Goal: Answer question/provide support: Share knowledge or assist other users

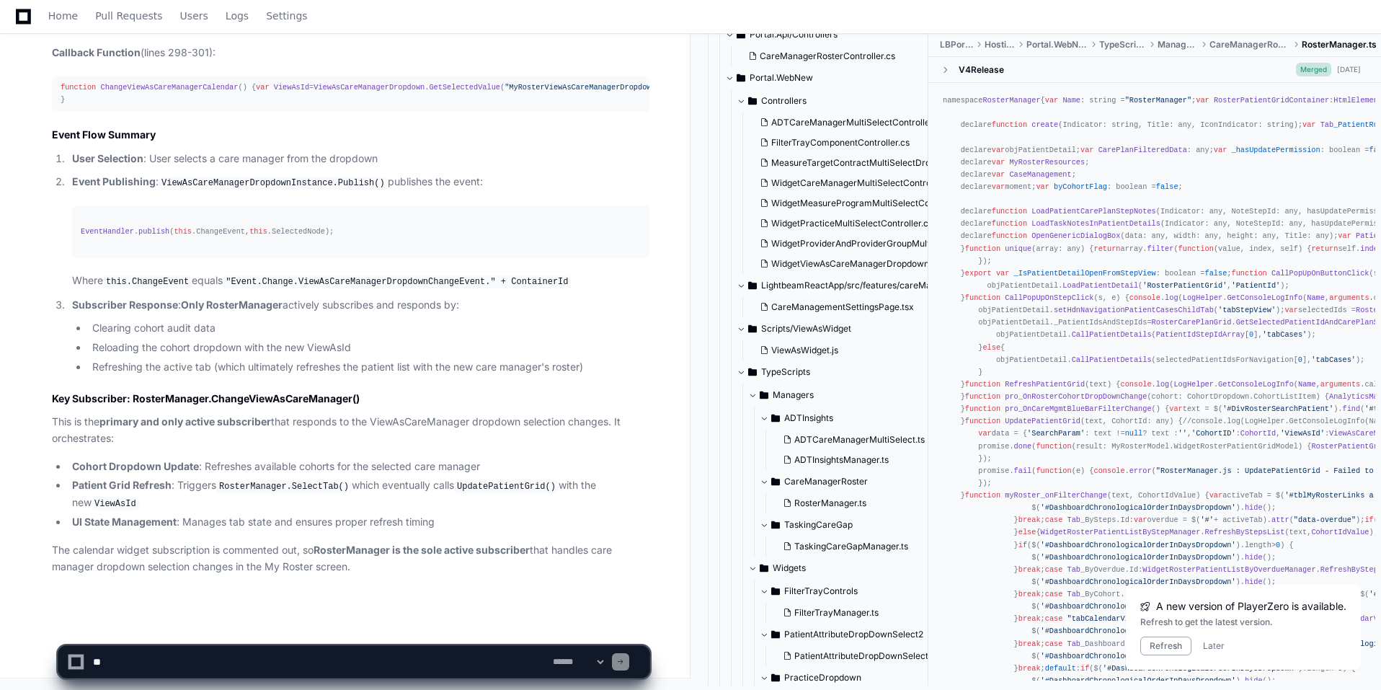
scroll to position [7652, 0]
click at [134, 547] on textarea at bounding box center [320, 662] width 460 height 32
click at [606, 547] on select "**********" at bounding box center [578, 662] width 56 height 10
click at [598, 547] on select "**********" at bounding box center [578, 662] width 56 height 10
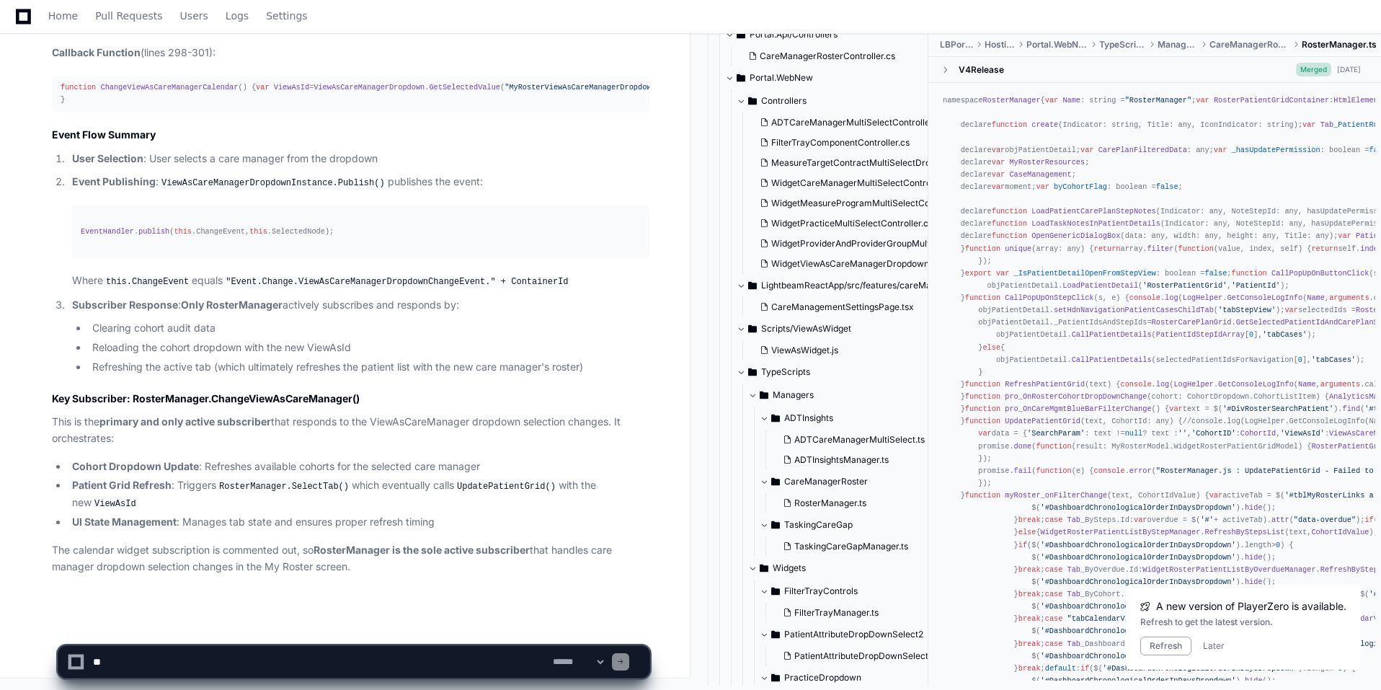
click at [280, 547] on textarea at bounding box center [320, 662] width 460 height 32
click at [494, 547] on textarea at bounding box center [320, 662] width 460 height 32
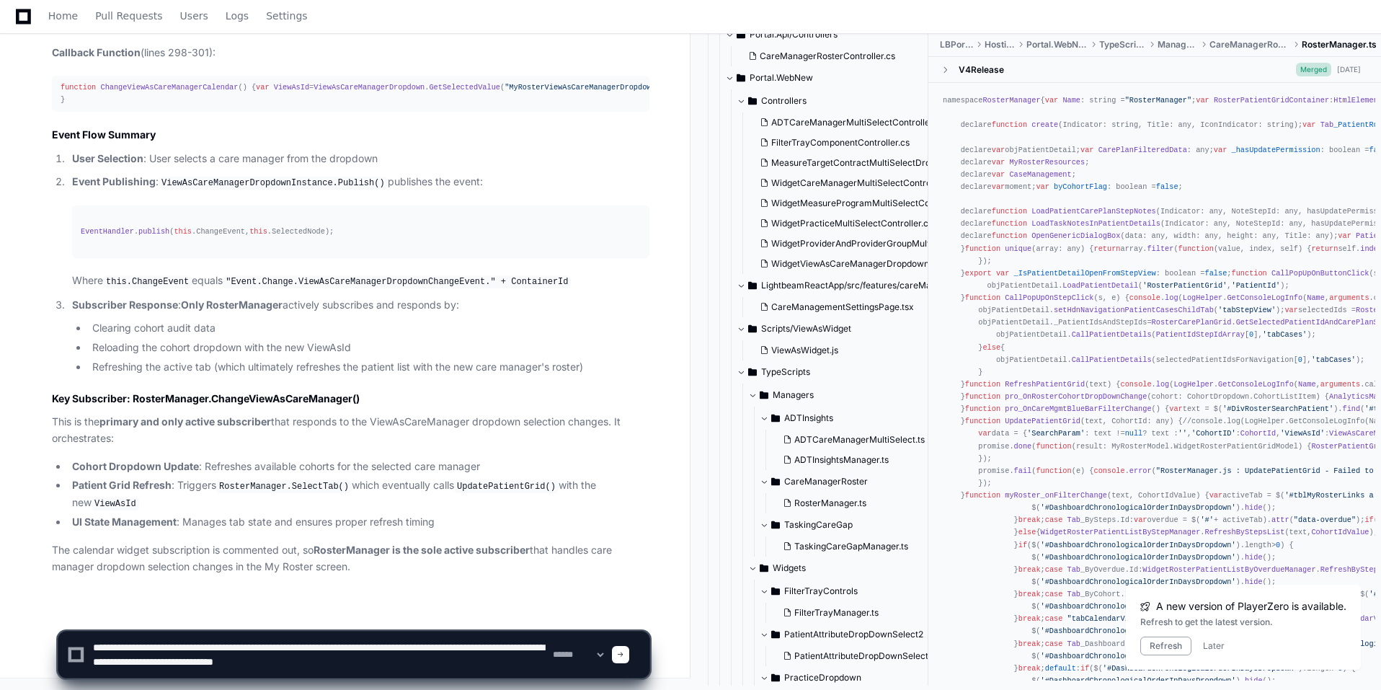
type textarea "**********"
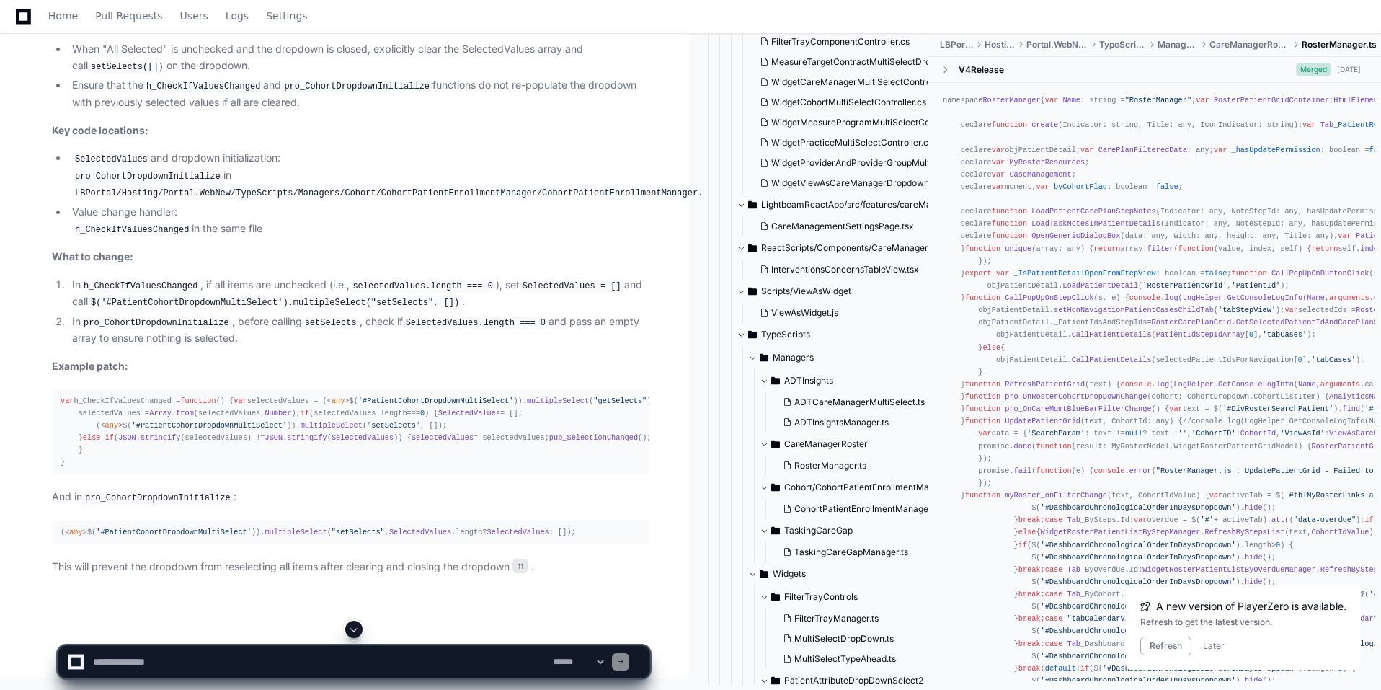
scroll to position [8376, 0]
click at [262, 74] on li "When "All Selected" is unchecked and the dropdown is closed, explicitly clear t…" at bounding box center [359, 57] width 582 height 33
click at [222, 93] on code "h_CheckIfValuesChanged" at bounding box center [203, 86] width 120 height 13
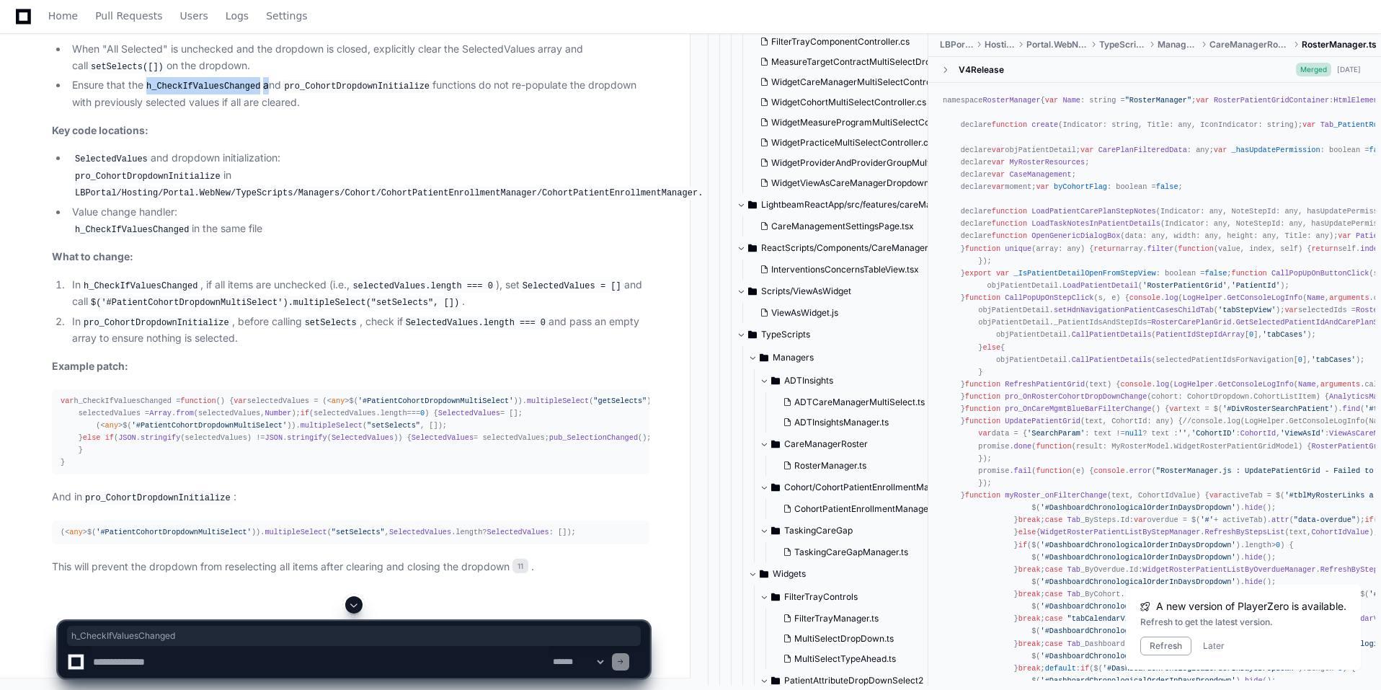
click at [222, 93] on code "h_CheckIfValuesChanged" at bounding box center [203, 86] width 120 height 13
click at [316, 93] on code "pro_CohortDropdownInitialize" at bounding box center [356, 86] width 151 height 13
click at [250, 201] on li "SelectedValues and dropdown initialization: pro_CohortDropdownInitialize in LBP…" at bounding box center [359, 175] width 582 height 51
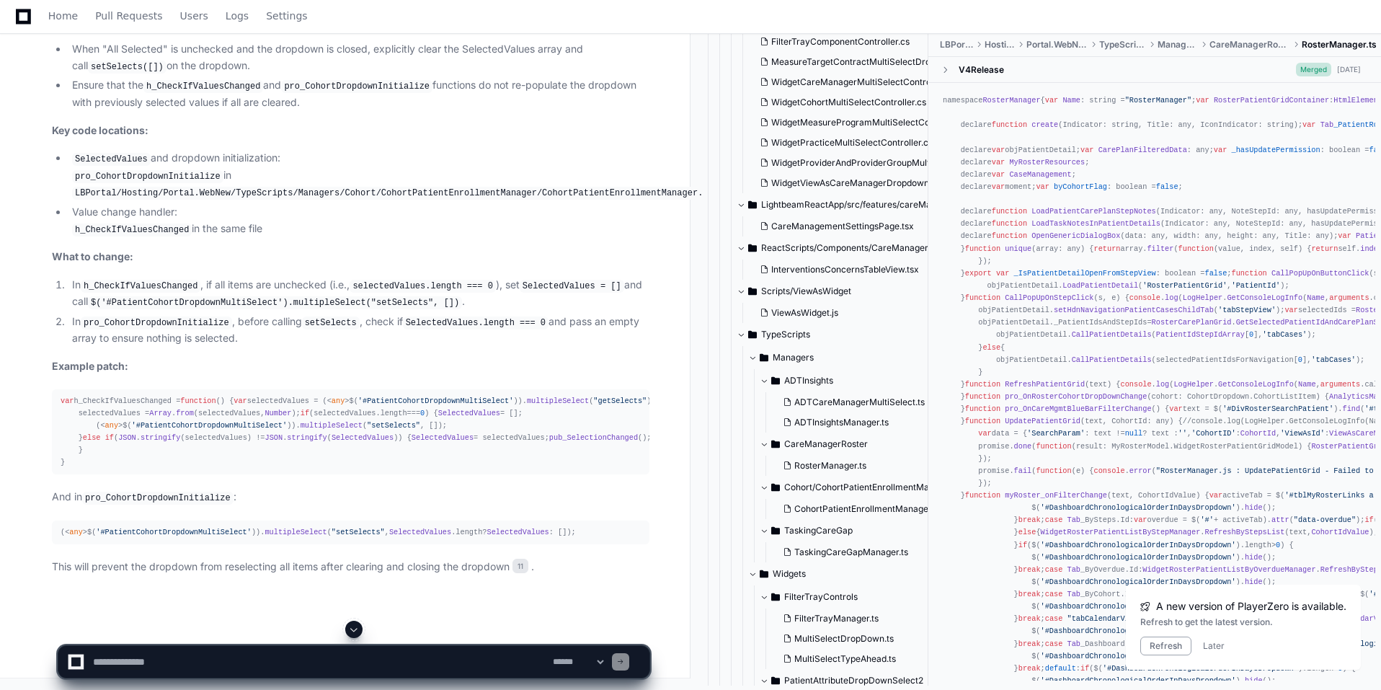
click at [520, 200] on code "LBPortal/Hosting/Portal.WebNew/TypeScripts/Managers/Cohort/CohortPatientEnrollm…" at bounding box center [394, 193] width 644 height 13
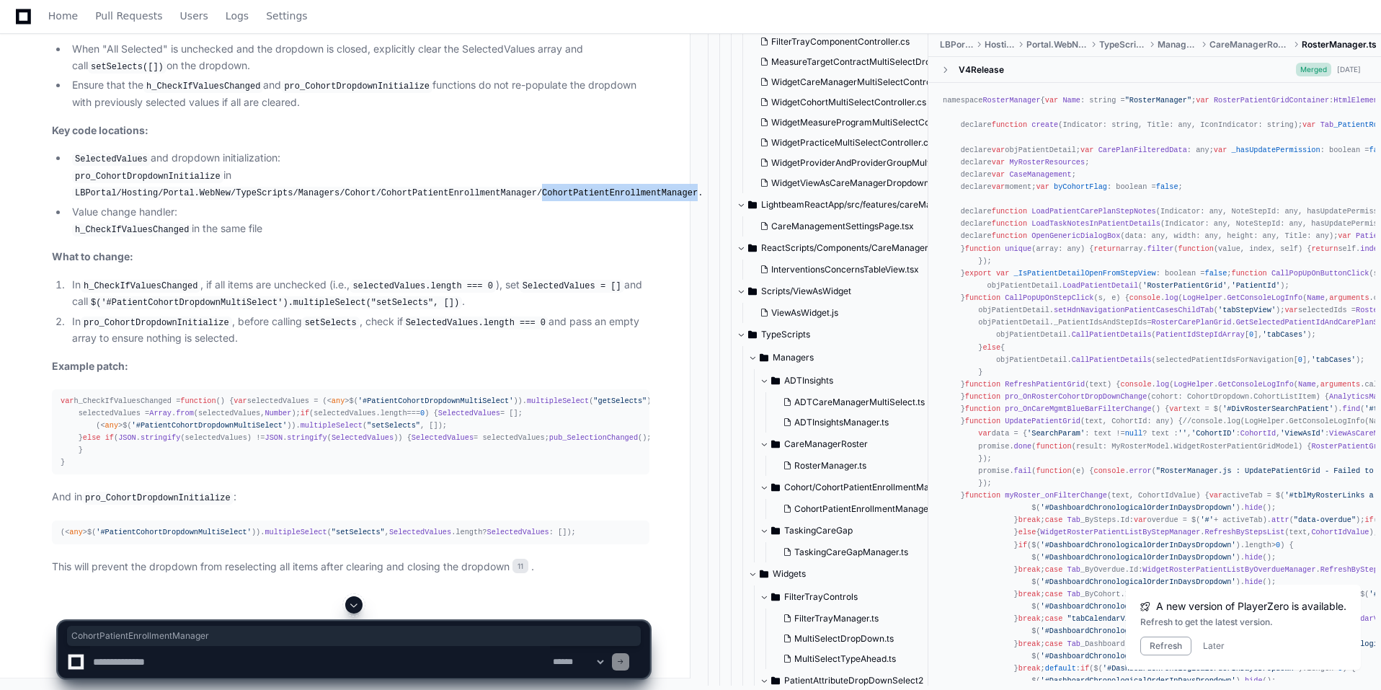
click at [520, 200] on code "LBPortal/Hosting/Portal.WebNew/TypeScripts/Managers/Cohort/CohortPatientEnrollm…" at bounding box center [394, 193] width 644 height 13
copy code "CohortPatientEnrollmentManager.ts"
click at [185, 183] on code "pro_CohortDropdownInitialize" at bounding box center [147, 176] width 151 height 13
copy li "pro_CohortDropdownInitialize"
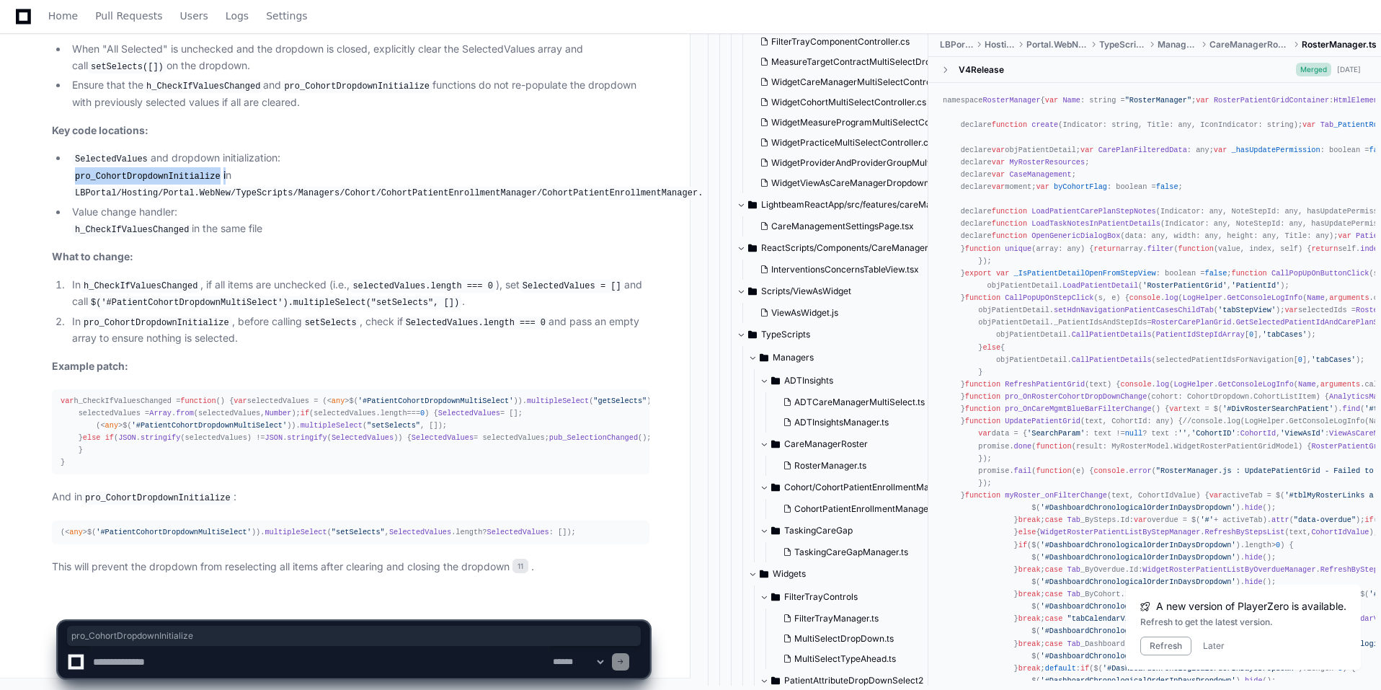
scroll to position [8786, 0]
click at [111, 285] on code "h_CheckIfValuesChanged" at bounding box center [141, 286] width 120 height 13
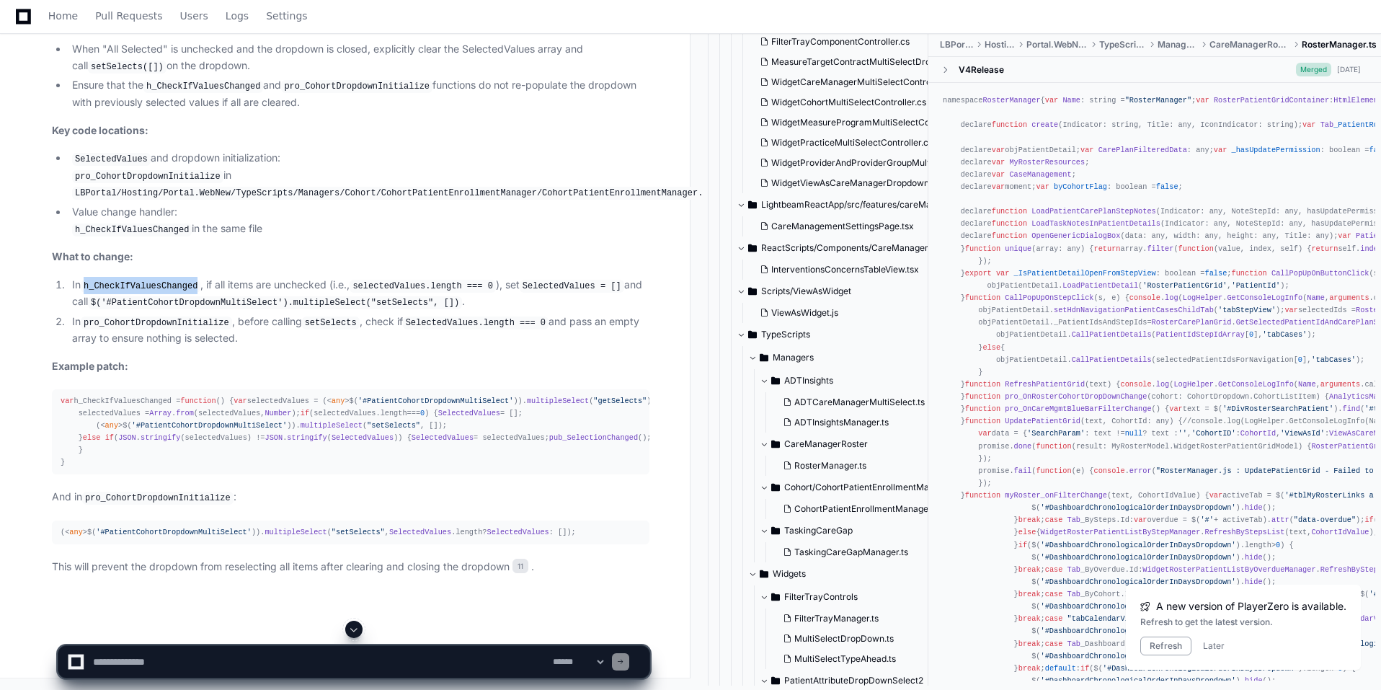
click at [111, 285] on code "h_CheckIfValuesChanged" at bounding box center [141, 286] width 120 height 13
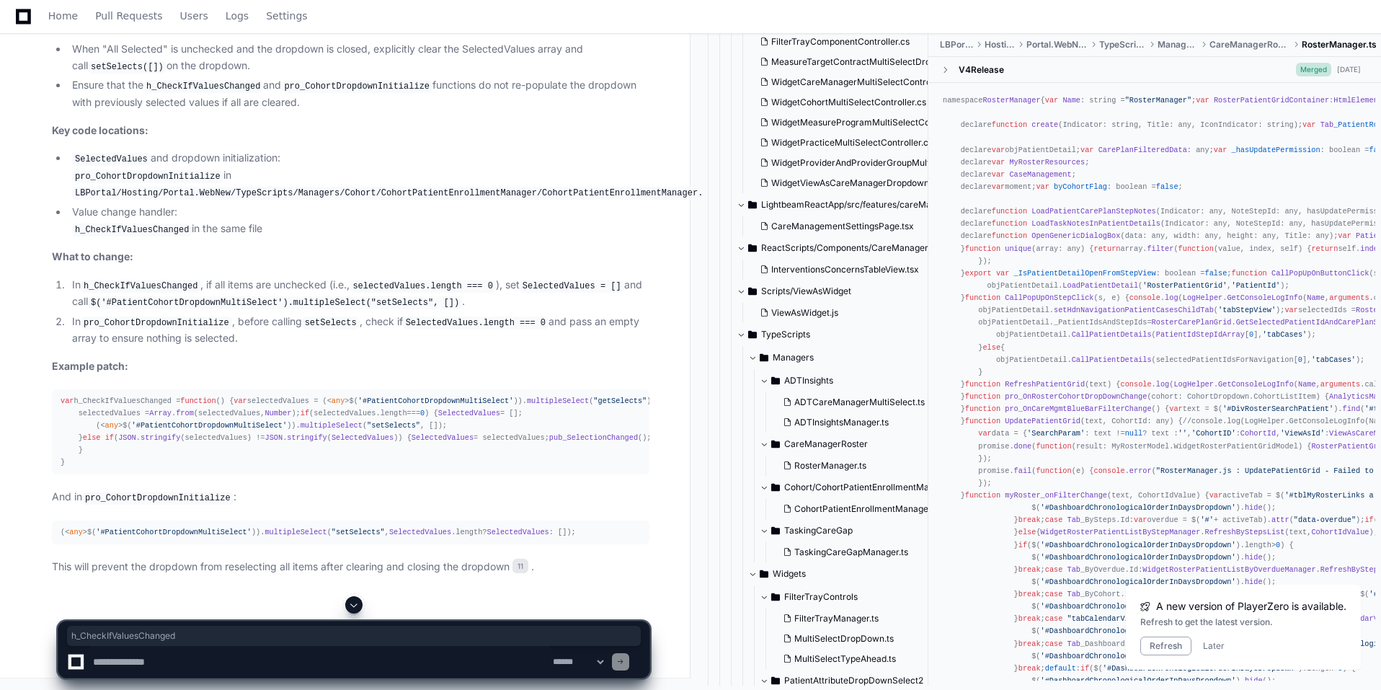
click at [164, 337] on li "In pro_CohortDropdownInitialize , before calling setSelects , check if Selected…" at bounding box center [359, 330] width 582 height 33
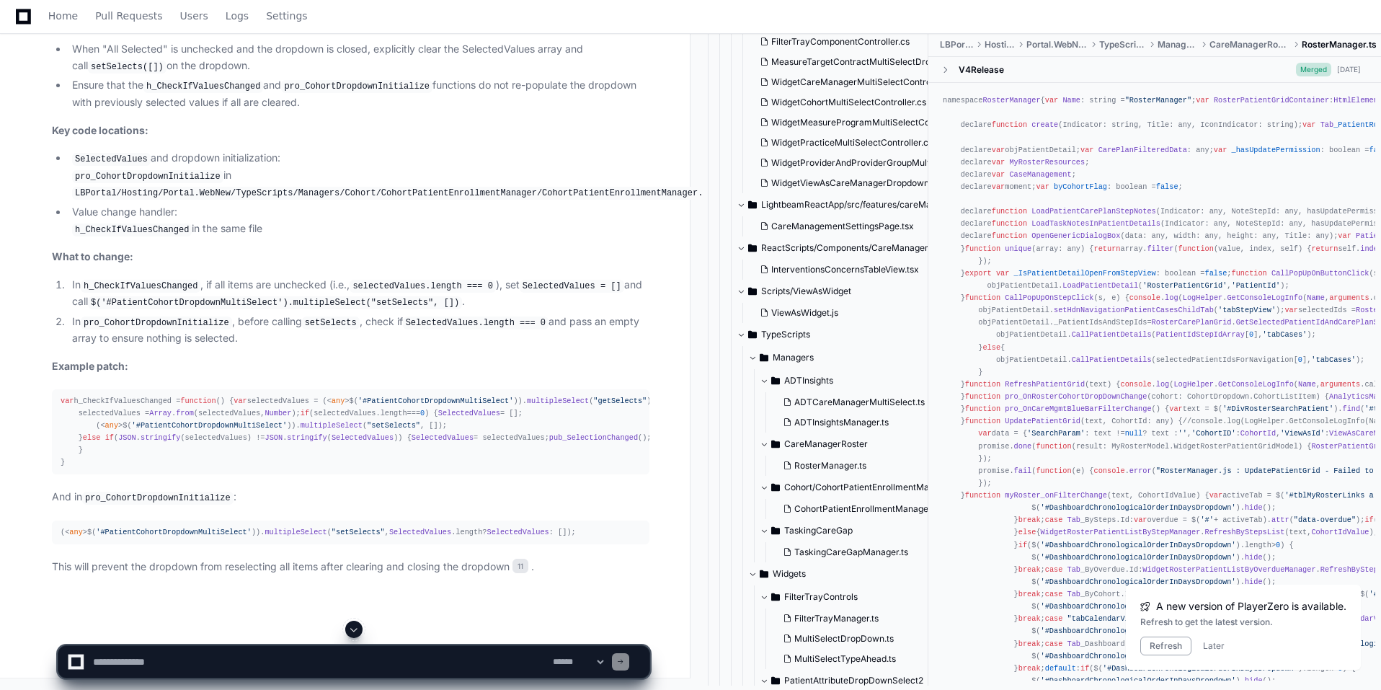
click at [157, 322] on code "pro_CohortDropdownInitialize" at bounding box center [156, 322] width 151 height 13
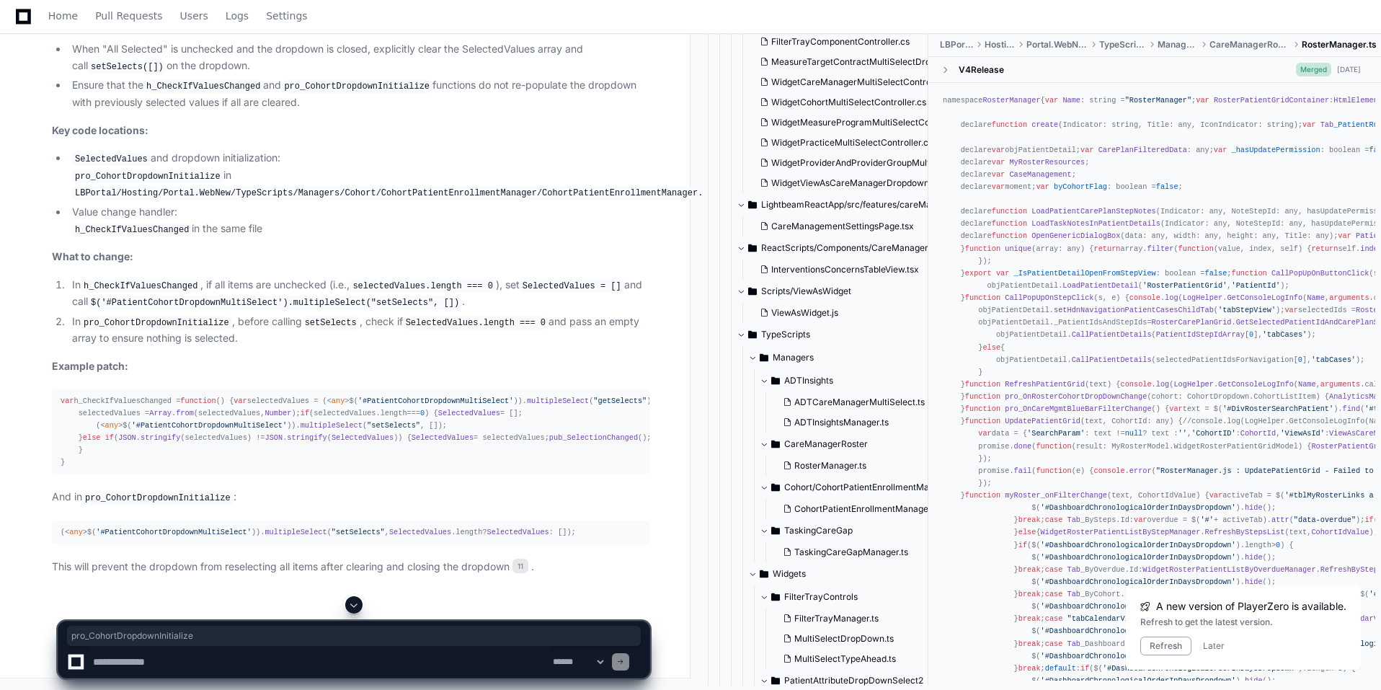
click at [156, 340] on li "In pro_CohortDropdownInitialize , before calling setSelects , check if Selected…" at bounding box center [359, 330] width 582 height 33
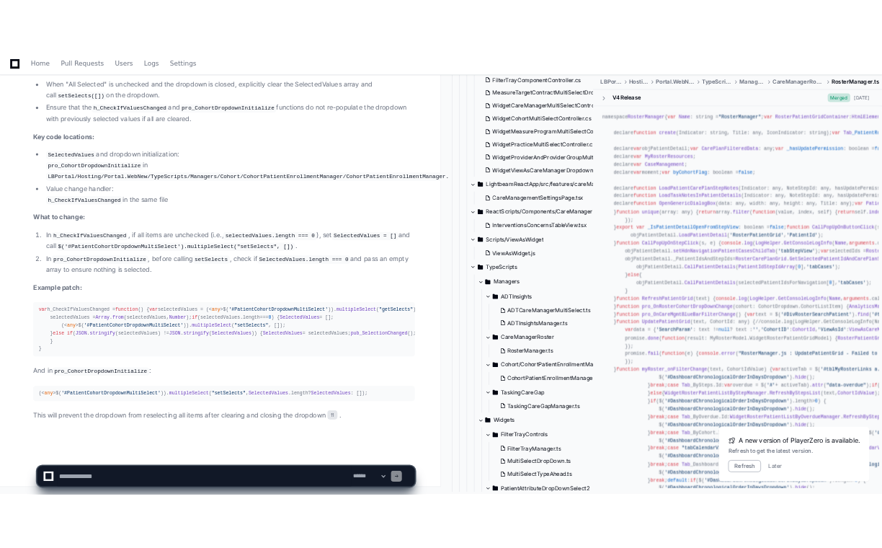
scroll to position [8859, 0]
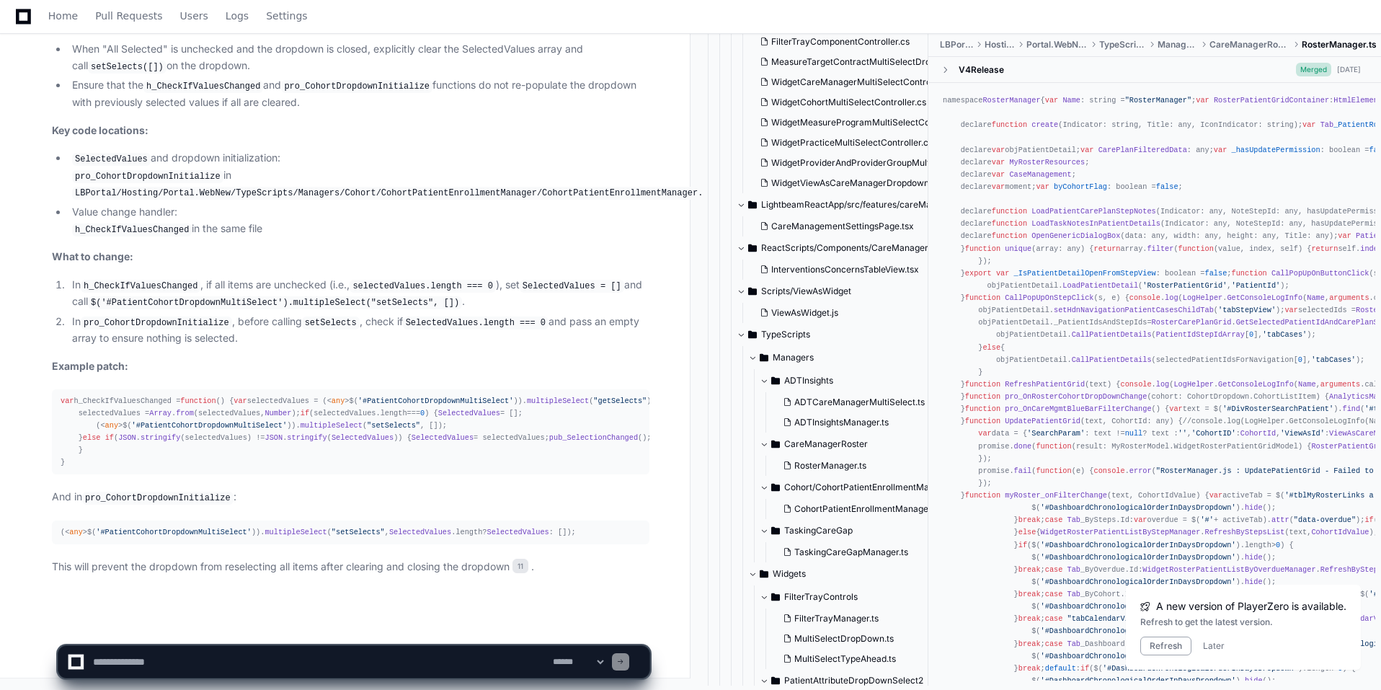
click at [114, 395] on div "var h_CheckIfValuesChanged = function ( ) { var selectedValues = (< any >$( '#P…" at bounding box center [351, 432] width 580 height 74
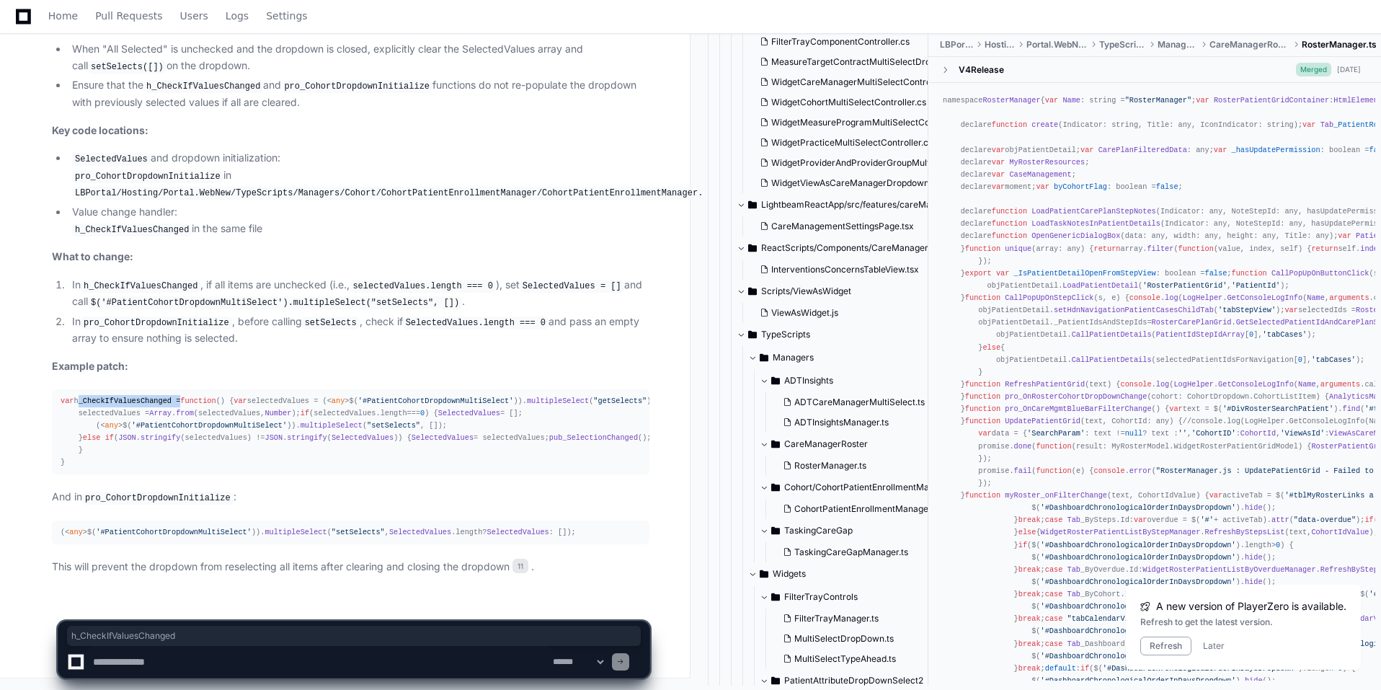
click at [114, 395] on div "var h_CheckIfValuesChanged = function ( ) { var selectedValues = (< any >$( '#P…" at bounding box center [351, 432] width 580 height 74
copy div "h_CheckIfValuesChanged"
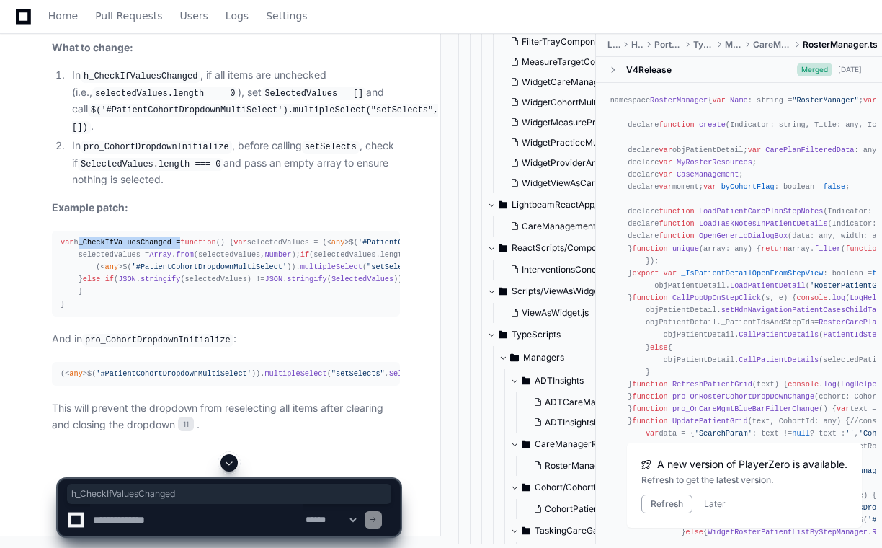
scroll to position [9914, 0]
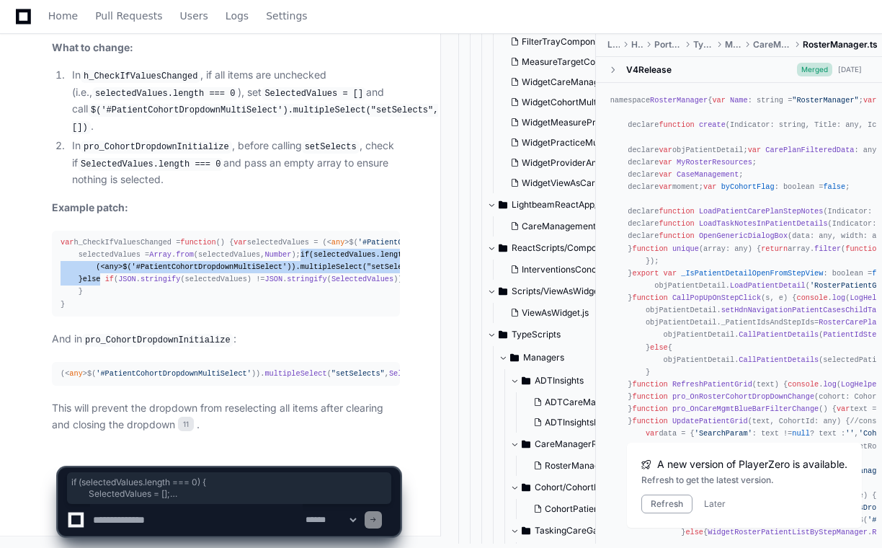
drag, startPoint x: 77, startPoint y: 208, endPoint x: 102, endPoint y: 242, distance: 41.7
click at [102, 242] on div "var h_CheckIfValuesChanged = function ( ) { var selectedValues = (< any >$( '#P…" at bounding box center [226, 273] width 331 height 74
copy div "if (selectedValues. length === 0 ) { SelectedValues = []; (< any >$( '#PatientC…"
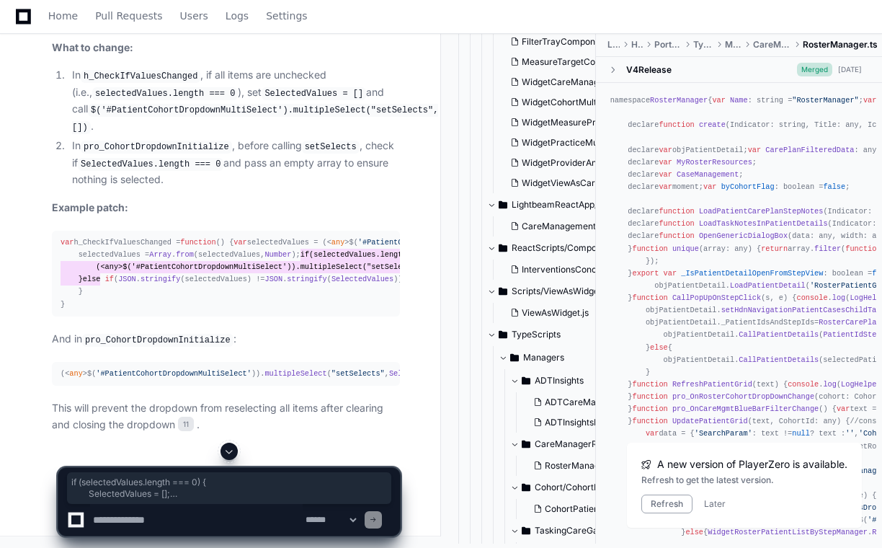
scroll to position [9481, 0]
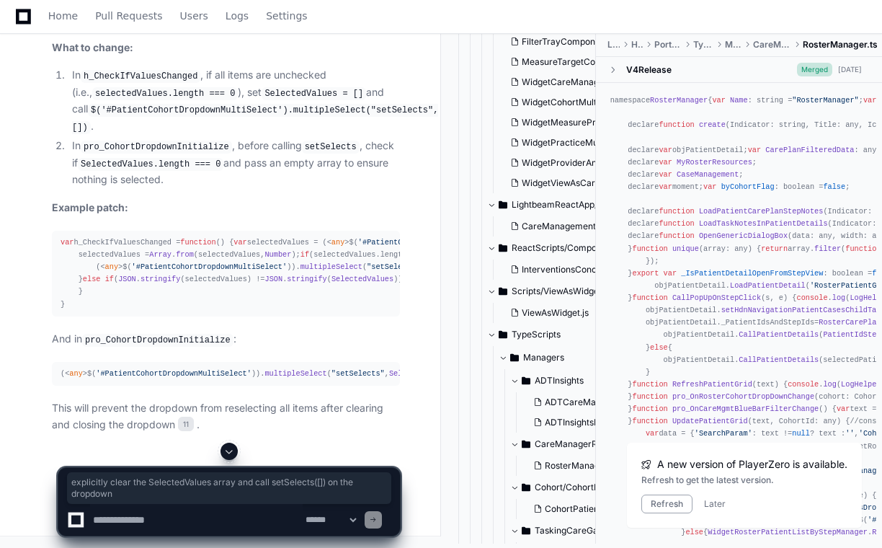
drag, startPoint x: 73, startPoint y: 187, endPoint x: 136, endPoint y: 201, distance: 64.9
copy li "explicitly clear the SelectedValues array and call setSelects([]) on the dropdo…"
drag, startPoint x: 167, startPoint y: 263, endPoint x: 178, endPoint y: 273, distance: 14.8
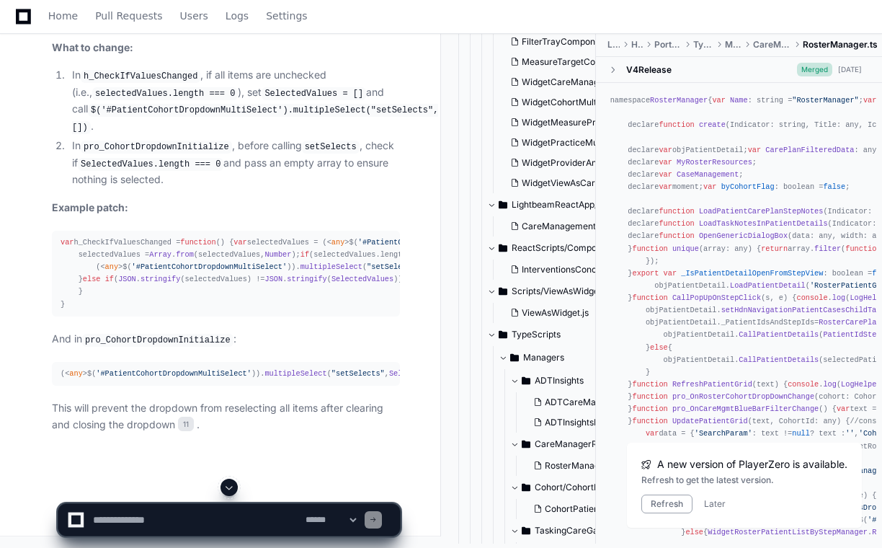
scroll to position [9842, 0]
click at [107, 243] on div "var h_CheckIfValuesChanged = function ( ) { var selectedValues = (< any >$( '#P…" at bounding box center [226, 273] width 331 height 74
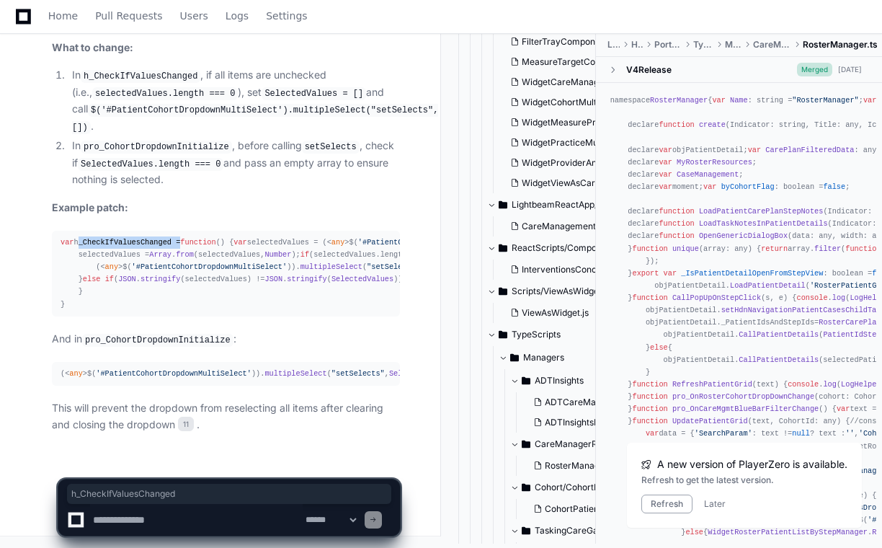
scroll to position [9914, 0]
click at [164, 338] on code "pro_CohortDropdownInitialize" at bounding box center [157, 340] width 151 height 13
click at [164, 337] on code "pro_CohortDropdownInitialize" at bounding box center [157, 340] width 151 height 13
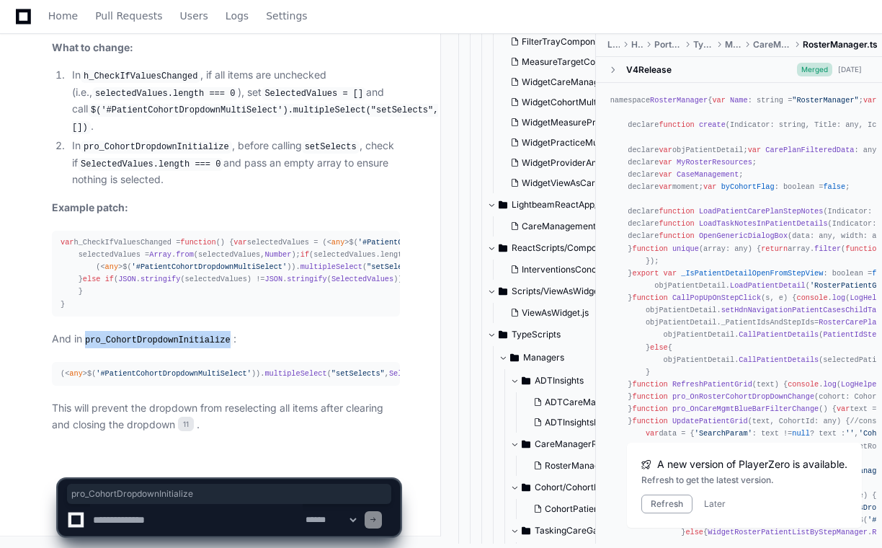
click at [134, 342] on code "pro_CohortDropdownInitialize" at bounding box center [157, 340] width 151 height 13
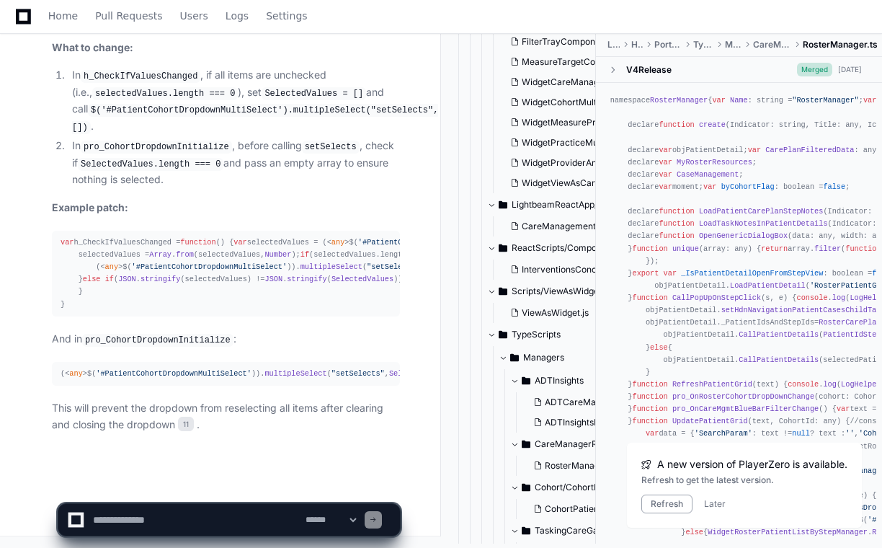
scroll to position [9914, 0]
click at [97, 375] on span "'#PatientCohortDropdownMultiSelect'" at bounding box center [174, 373] width 156 height 9
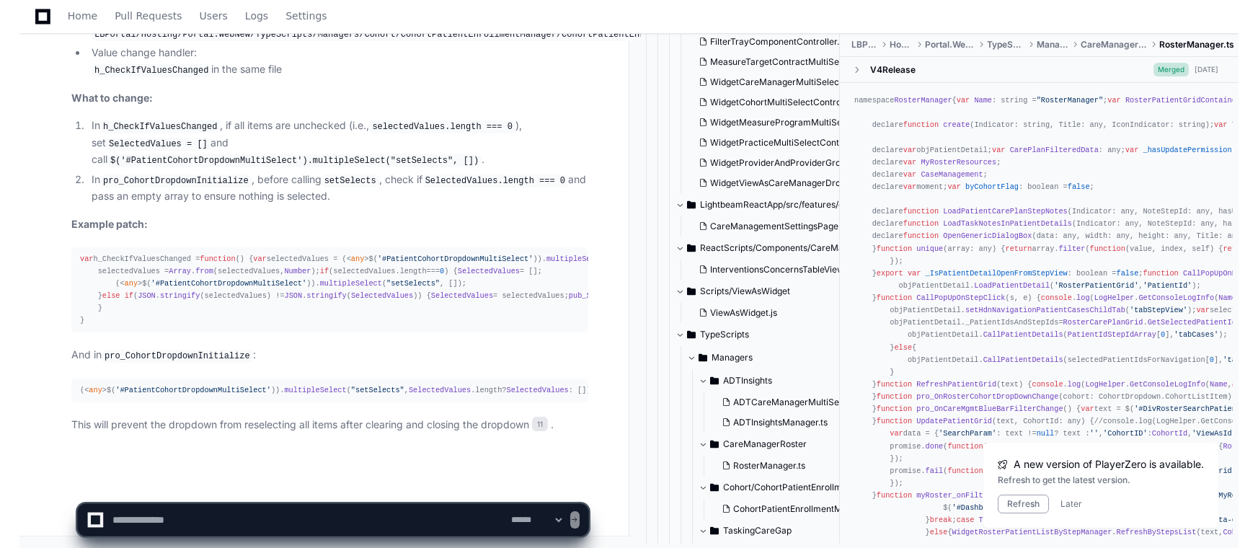
scroll to position [9050, 0]
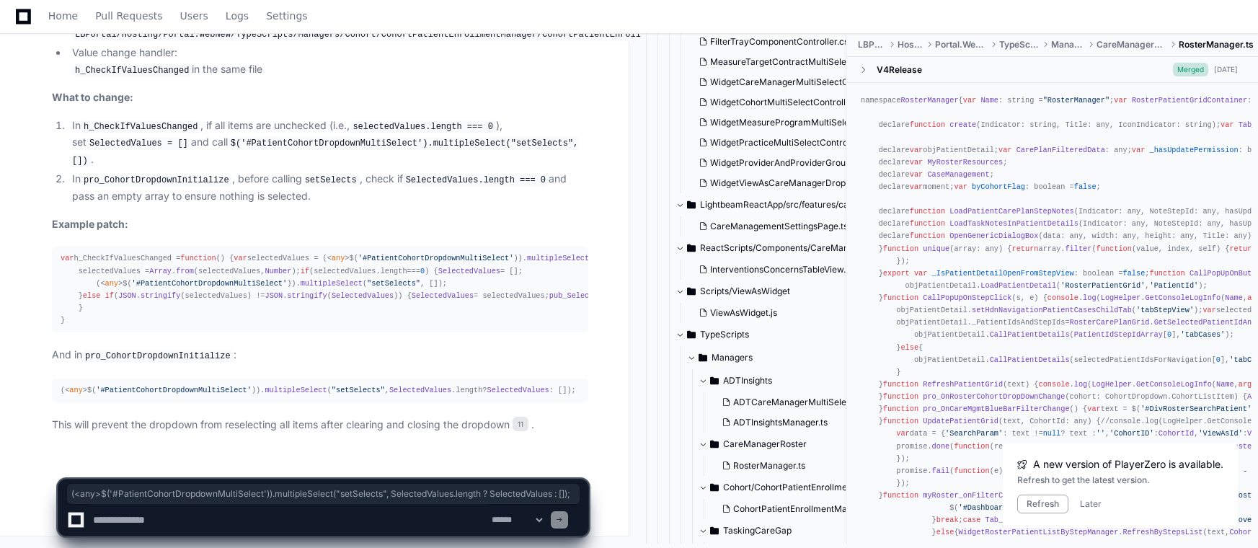
drag, startPoint x: 556, startPoint y: 391, endPoint x: 61, endPoint y: 376, distance: 495.5
click at [61, 376] on article "The issue occurs because after unchecking "All Selected" and closing the care p…" at bounding box center [320, 115] width 536 height 636
copy div "(< any >$( '#PatientCohortDropdownMultiSelect' )). multipleSelect ( "setSelects…"
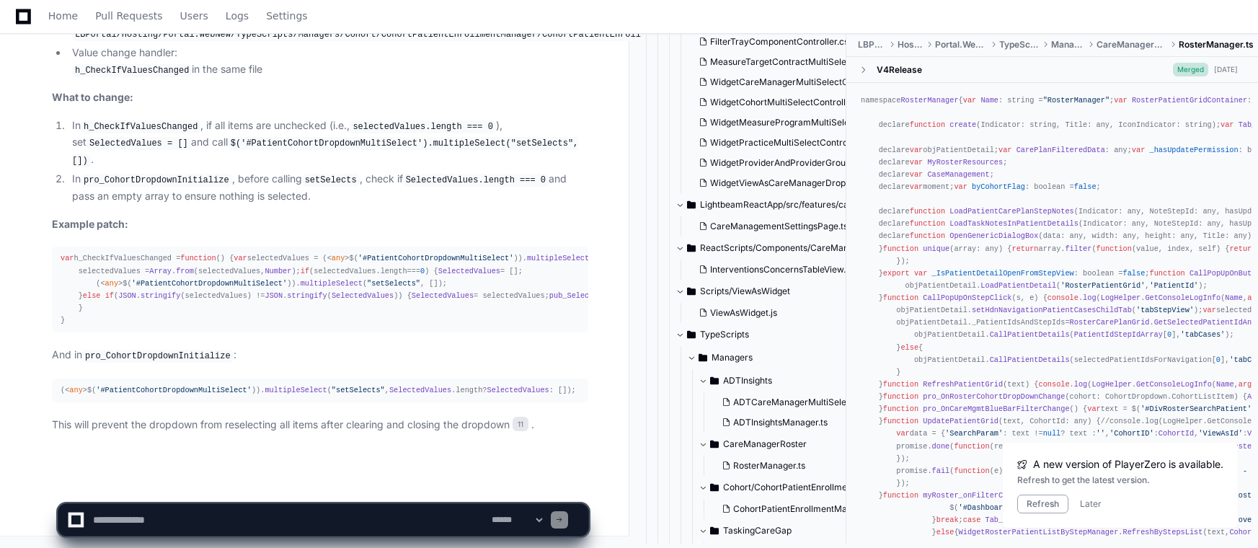
click at [154, 357] on code "pro_CohortDropdownInitialize" at bounding box center [157, 356] width 151 height 13
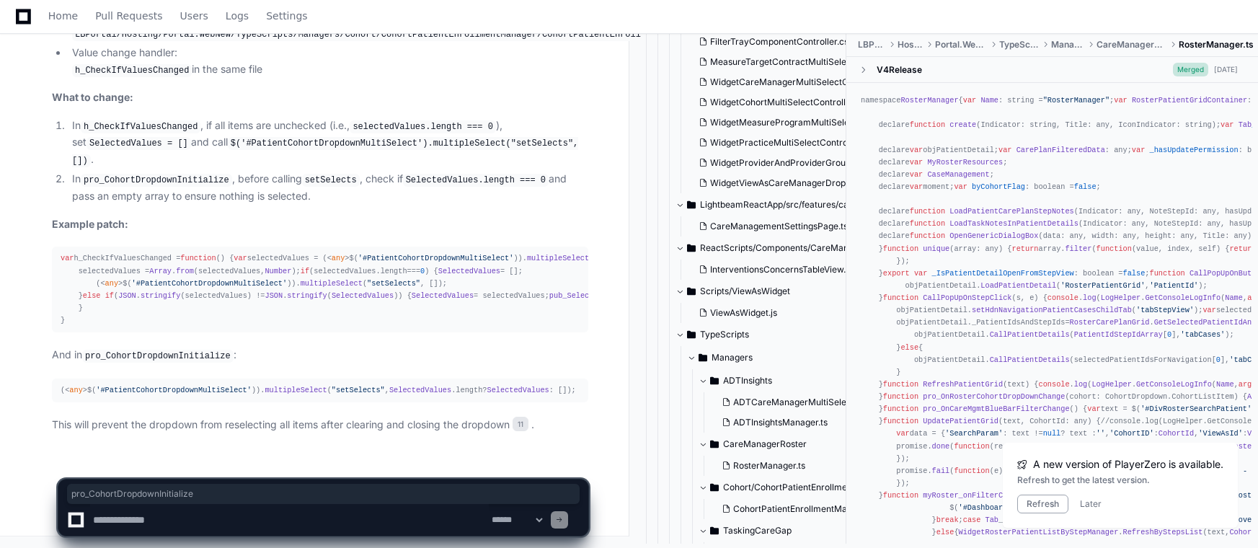
click at [272, 425] on p "This will prevent the dropdown from reselecting all items after clearing and cl…" at bounding box center [320, 425] width 536 height 17
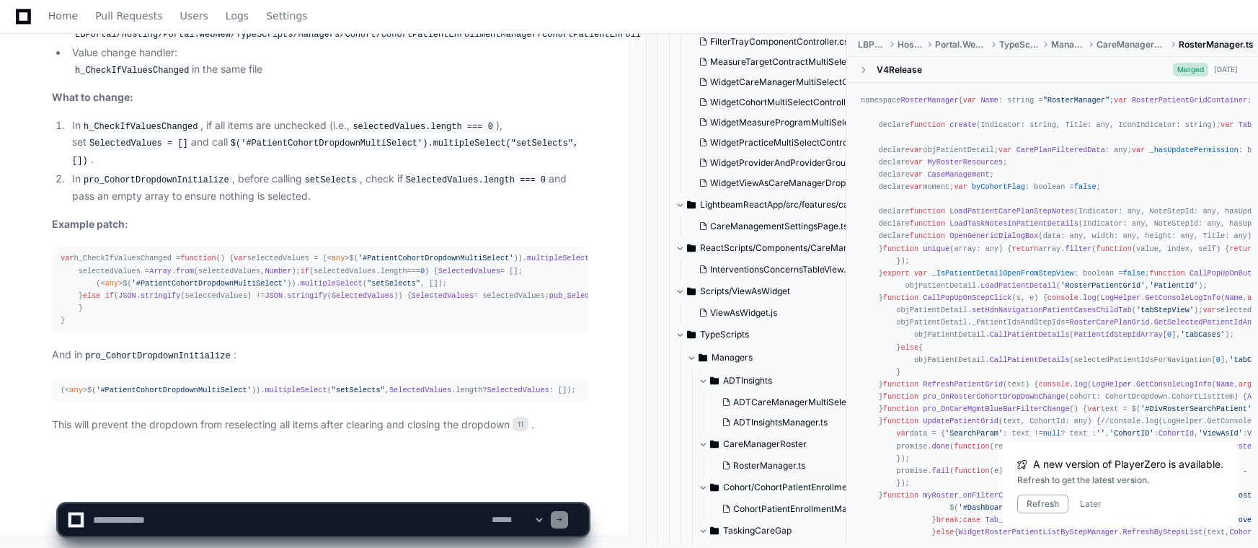
click at [501, 335] on article "The issue occurs because after unchecking "All Selected" and closing the care p…" at bounding box center [320, 115] width 536 height 636
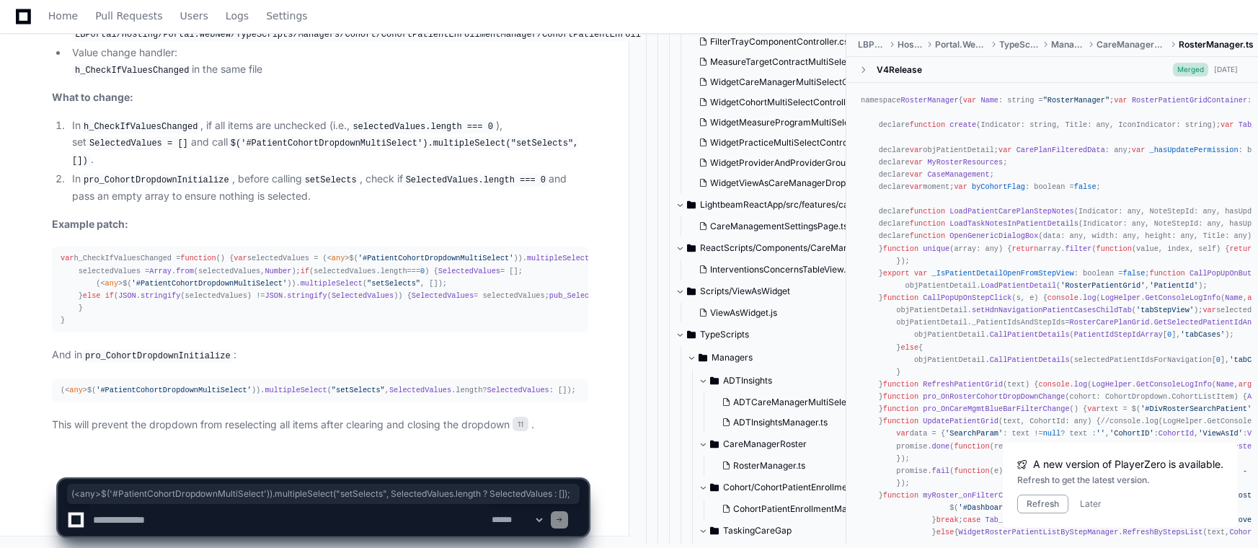
drag, startPoint x: 557, startPoint y: 389, endPoint x: 56, endPoint y: 391, distance: 501.8
click at [56, 391] on pre "(< any >$( '#PatientCohortDropdownMultiSelect' )). multipleSelect ( "setSelects…" at bounding box center [320, 390] width 536 height 24
copy div "(< any >$( '#PatientCohortDropdownMultiSelect' )). multipleSelect ( "setSelects…"
click at [502, 311] on div "var h_CheckIfValuesChanged = function ( ) { var selectedValues = (< any >$( '#P…" at bounding box center [320, 289] width 519 height 74
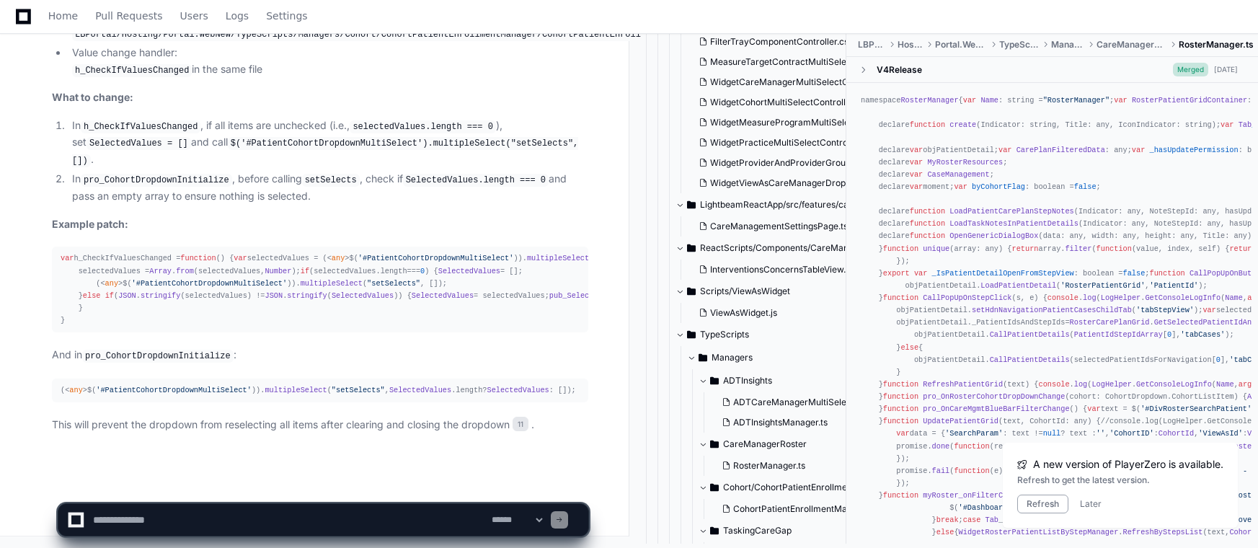
click at [151, 521] on textarea at bounding box center [289, 520] width 399 height 32
type textarea "**********"
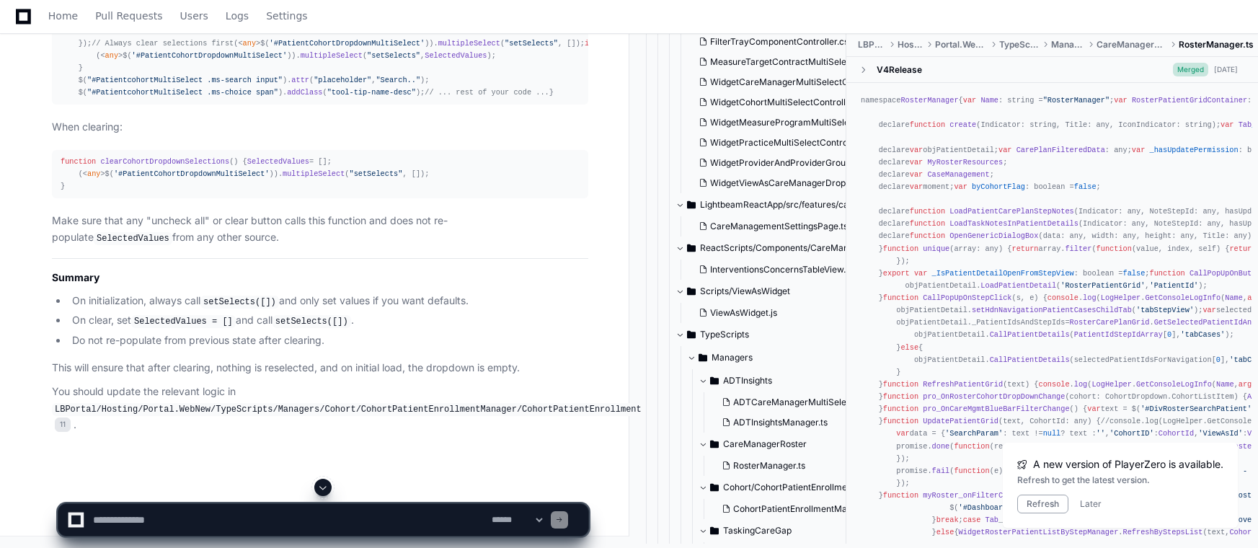
scroll to position [10338, 0]
click at [192, 521] on textarea at bounding box center [289, 520] width 399 height 32
click at [412, 99] on div "function pro_CohortDropdownInitialize ( selectedVals : Array < number >, totalc…" at bounding box center [320, 43] width 519 height 111
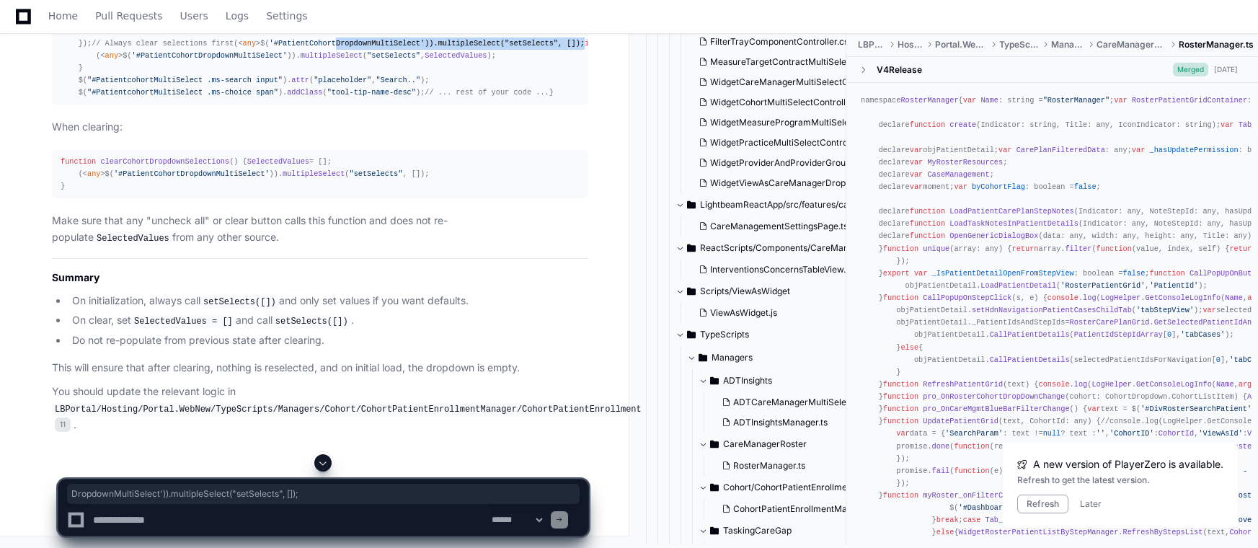
drag, startPoint x: 401, startPoint y: 210, endPoint x: 170, endPoint y: 207, distance: 230.7
click at [170, 99] on div "function pro_CohortDropdownInitialize ( selectedVals : Array < number >, totalc…" at bounding box center [320, 43] width 519 height 111
click at [169, 48] on span "// Always clear selections first" at bounding box center [163, 43] width 142 height 9
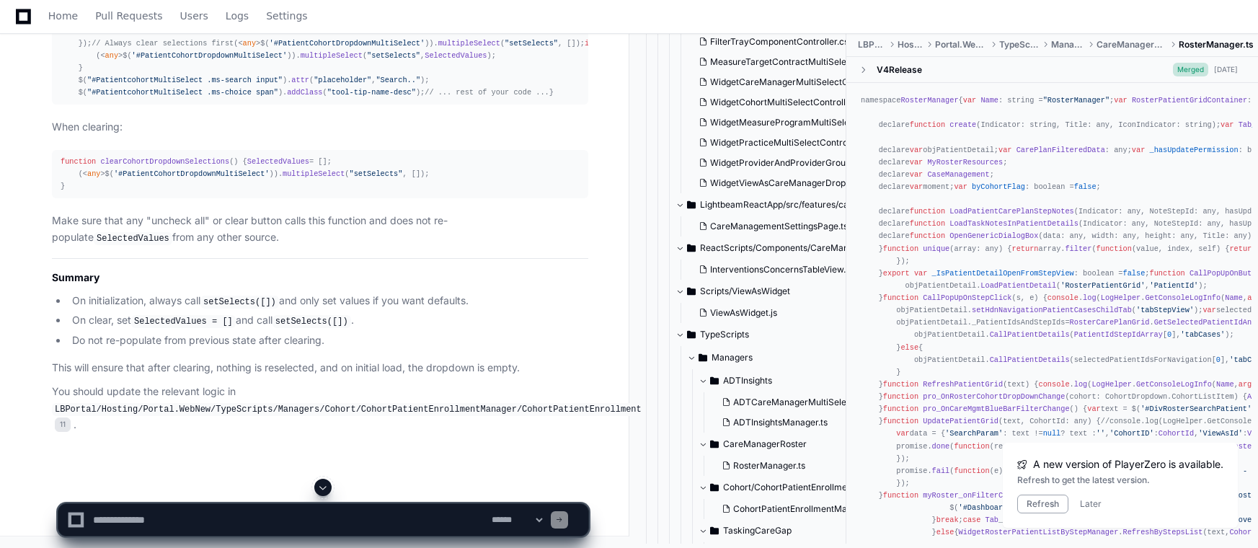
click at [159, 166] on span "clearCohortDropdownSelections" at bounding box center [164, 161] width 129 height 9
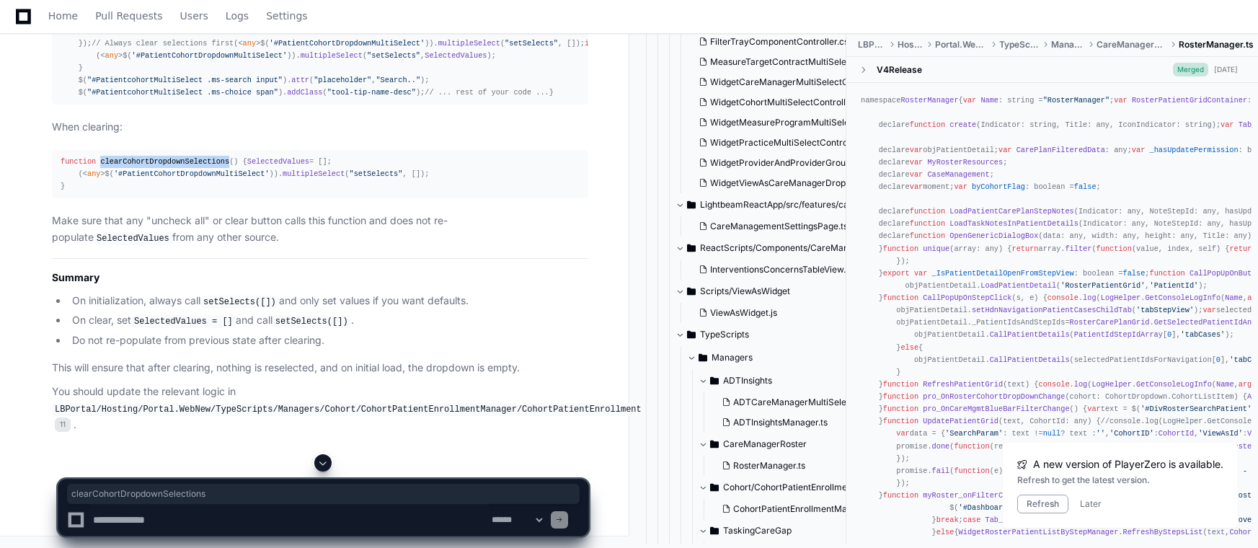
copy span "clearCohortDropdownSelections"
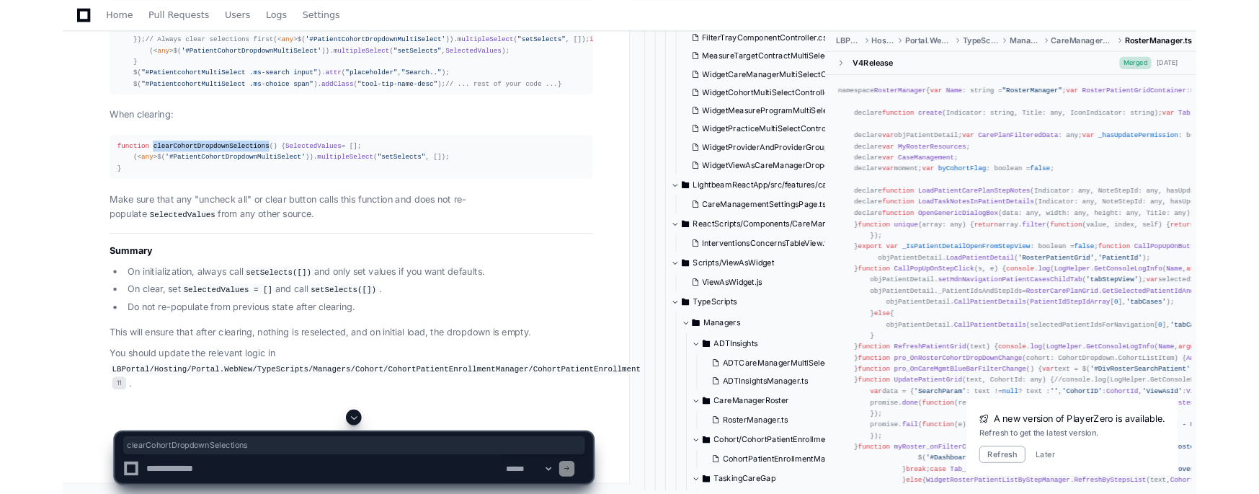
scroll to position [10049, 0]
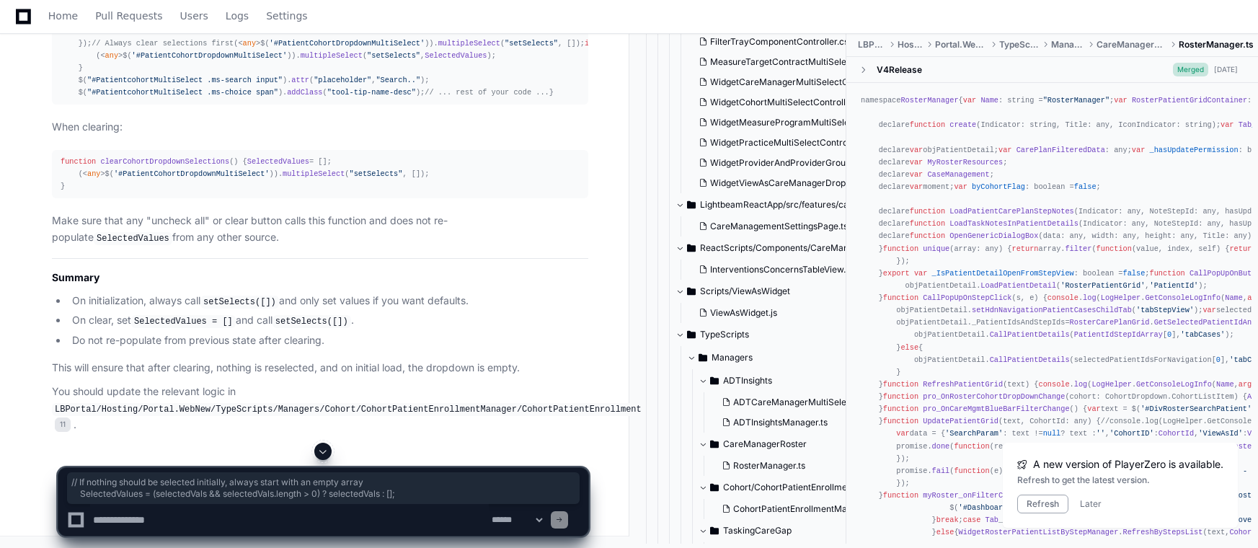
drag, startPoint x: 77, startPoint y: 174, endPoint x: 428, endPoint y: 190, distance: 351.4
click at [428, 99] on div "function pro_CohortDropdownInitialize ( selectedVals : Array < number >, totalc…" at bounding box center [320, 43] width 519 height 111
copy div "// If nothing should be selected initially, always start with an empty array Se…"
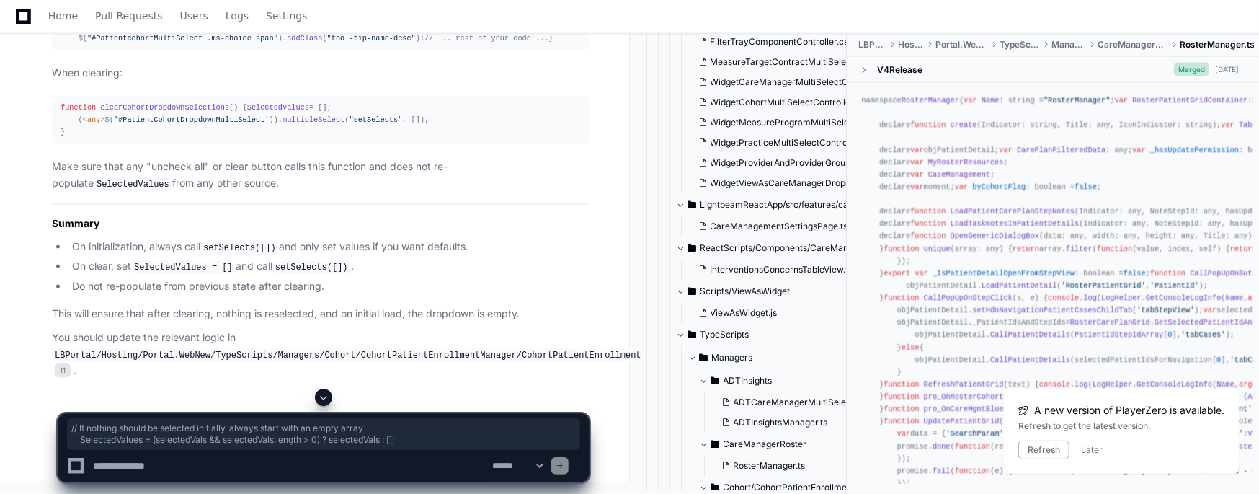
scroll to position [10194, 0]
drag, startPoint x: 79, startPoint y: 124, endPoint x: 110, endPoint y: 172, distance: 56.8
copy div "// Always clear selections first (< any >$( '#PatientCohortDropdownMultiSelect'…"
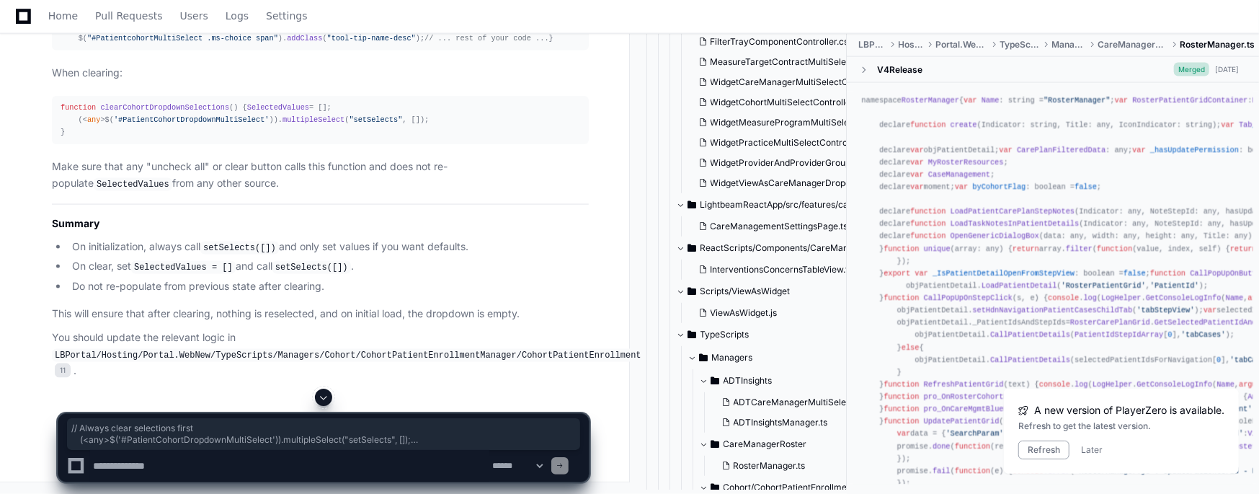
scroll to position [10266, 0]
click at [150, 124] on span "'#PatientCohortDropdownMultiSelect'" at bounding box center [192, 119] width 156 height 9
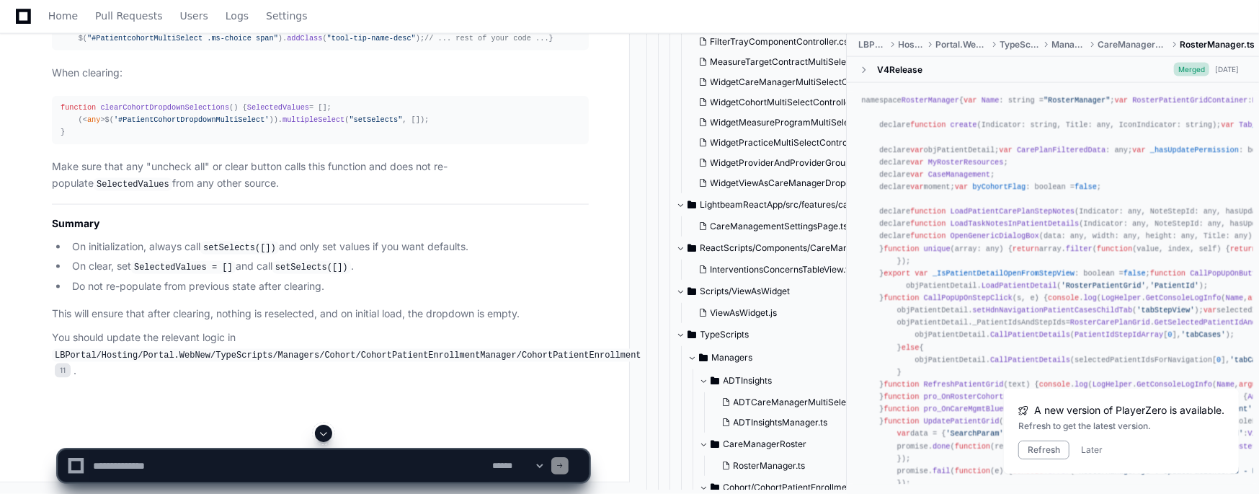
click at [143, 112] on span "clearCohortDropdownSelections" at bounding box center [164, 107] width 129 height 9
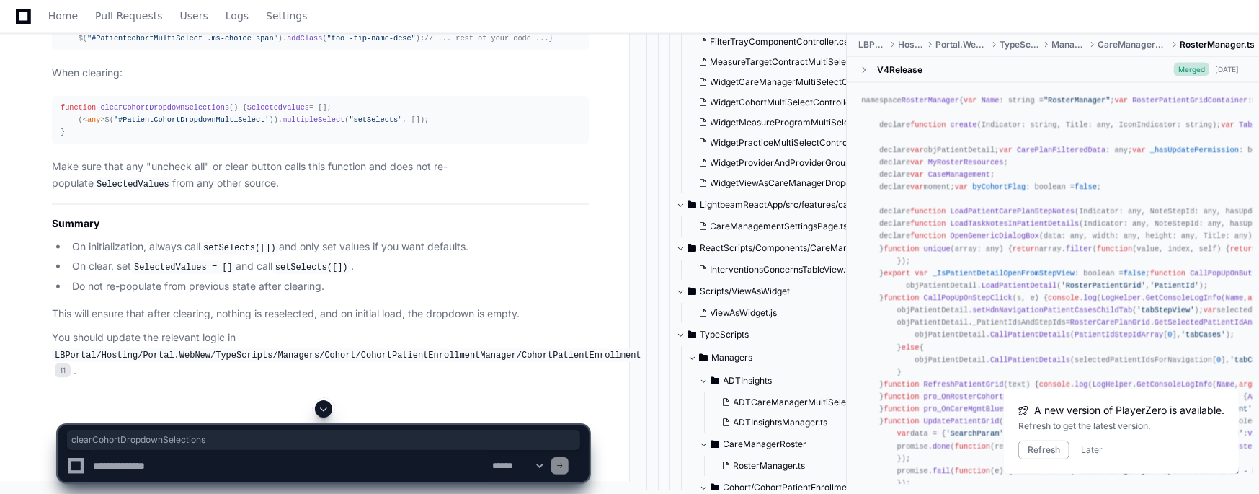
click at [143, 138] on div "function clearCohortDropdownSelections ( ) { SelectedValues = []; (< any >$( '#…" at bounding box center [321, 120] width 520 height 37
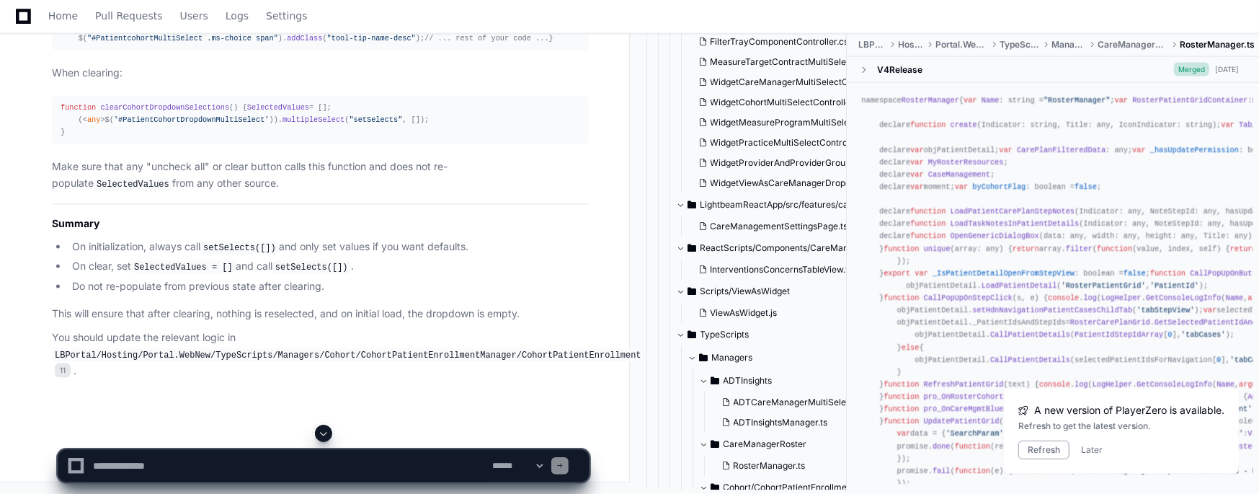
click at [136, 112] on span "clearCohortDropdownSelections" at bounding box center [164, 107] width 129 height 9
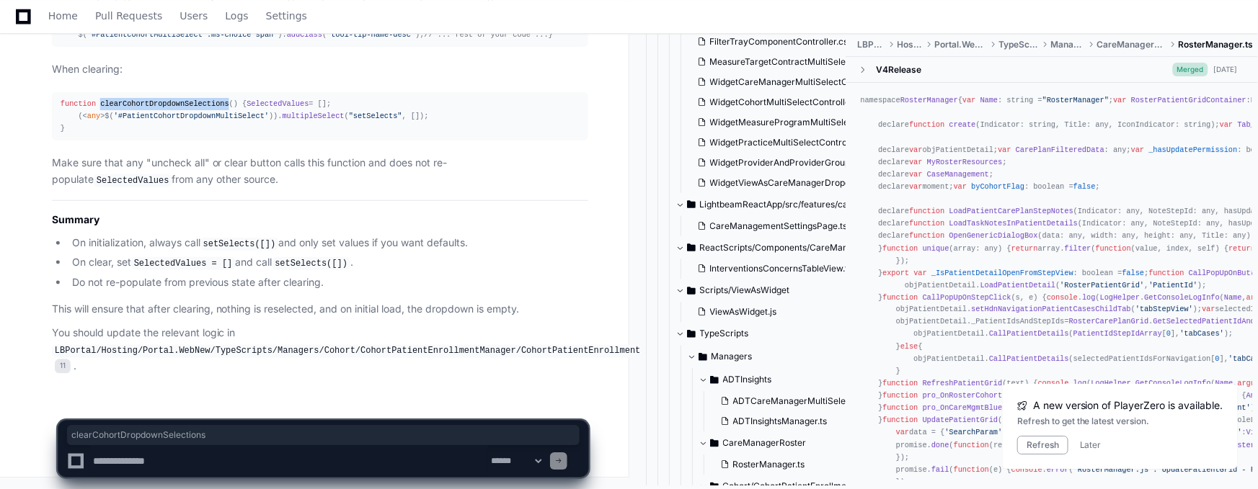
scroll to position [433, 0]
click at [600, 358] on code "LBPortal/Hosting/Portal.WebNew/TypeScripts/Managers/Cohort/CohortPatientEnrollm…" at bounding box center [374, 351] width 644 height 13
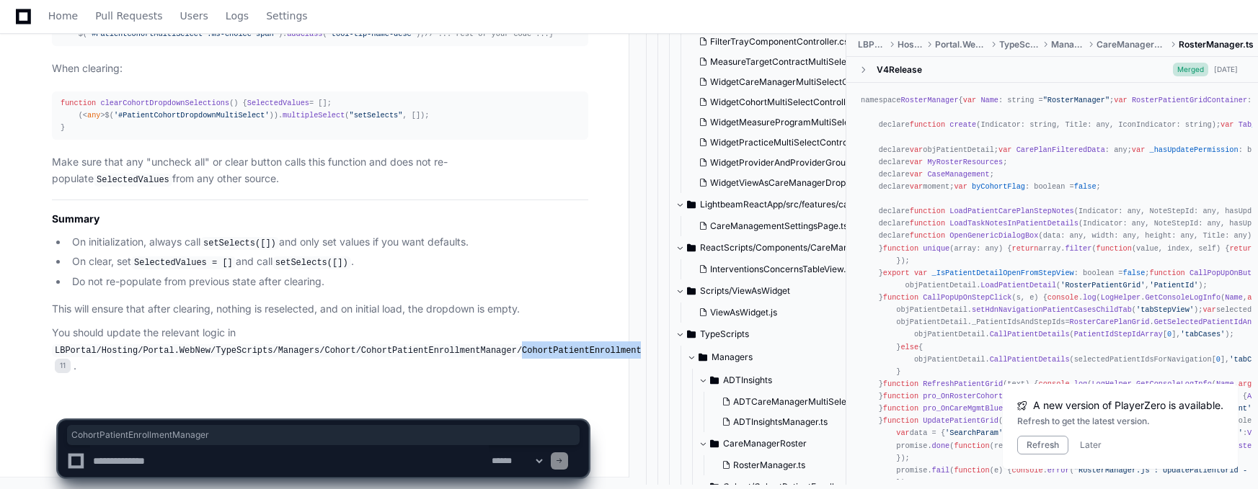
click at [600, 358] on code "LBPortal/Hosting/Portal.WebNew/TypeScripts/Managers/Cohort/CohortPatientEnrollm…" at bounding box center [374, 351] width 644 height 13
click at [63, 373] on span "11" at bounding box center [63, 366] width 16 height 14
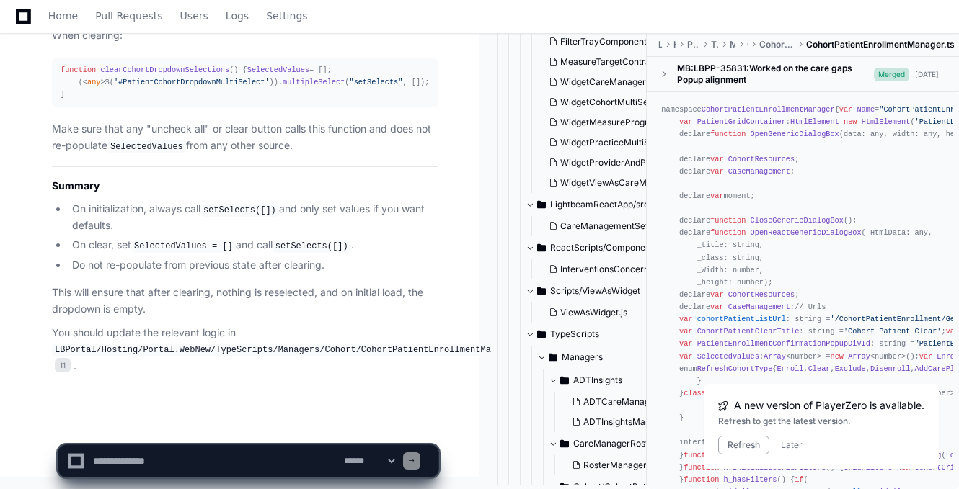
scroll to position [10947, 0]
click at [161, 74] on span "clearCohortDropdownSelections" at bounding box center [164, 70] width 129 height 9
click at [175, 461] on textarea at bounding box center [215, 462] width 251 height 32
paste textarea "**********"
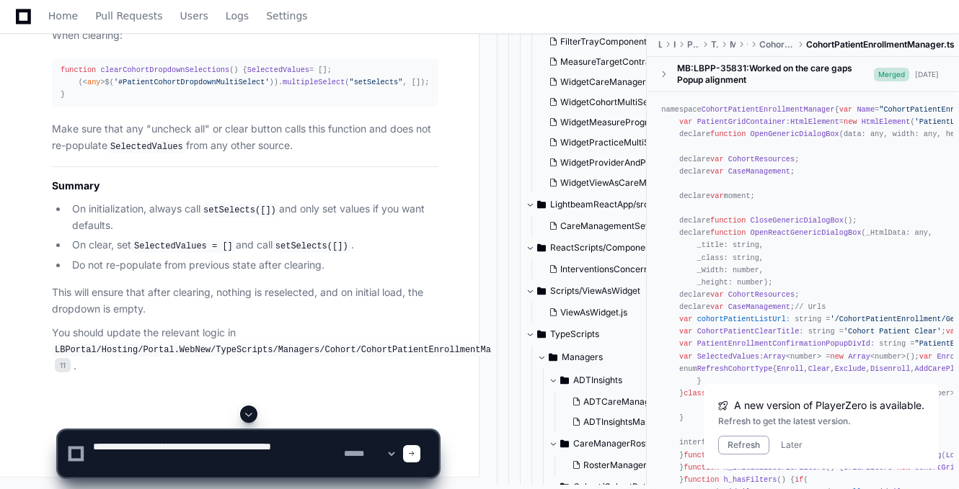
type textarea "**********"
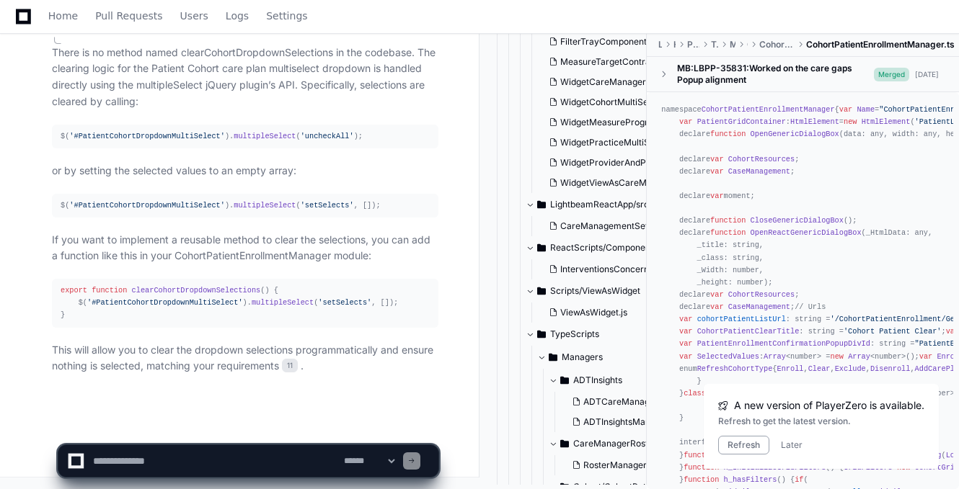
scroll to position [11585, 0]
